Goal: Use online tool/utility: Utilize a website feature to perform a specific function

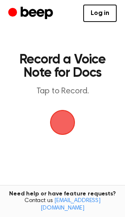
click at [64, 120] on span "button" at bounding box center [62, 122] width 23 height 23
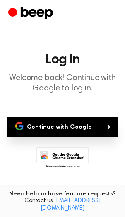
click at [71, 131] on button "Continue with Google" at bounding box center [63, 127] width 112 height 20
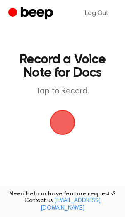
click at [59, 120] on span "button" at bounding box center [62, 122] width 23 height 23
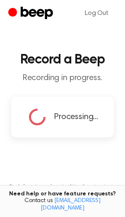
click at [37, 64] on h1 "Record a Beep" at bounding box center [63, 59] width 112 height 13
